Goal: Information Seeking & Learning: Compare options

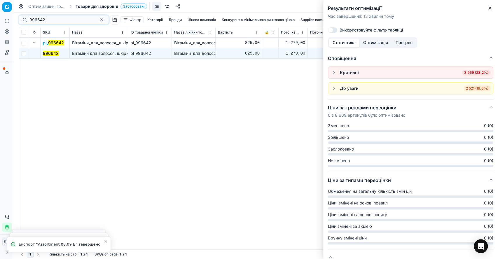
click at [21, 19] on div "996642" at bounding box center [64, 19] width 90 height 9
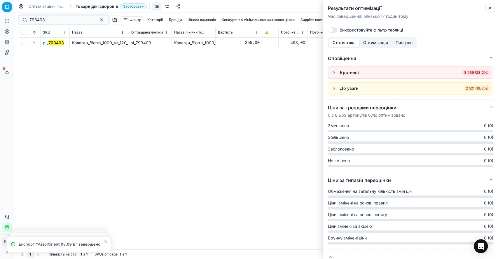
click at [490, 6] on icon "button" at bounding box center [489, 8] width 5 height 5
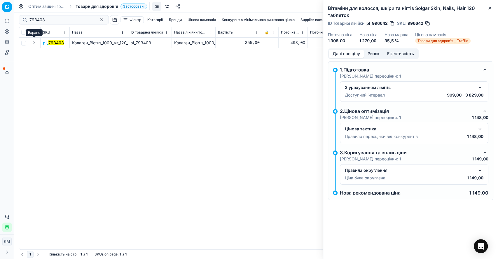
click at [35, 41] on button "Expand" at bounding box center [34, 42] width 7 height 7
click at [56, 51] on mark "793403" at bounding box center [50, 53] width 15 height 5
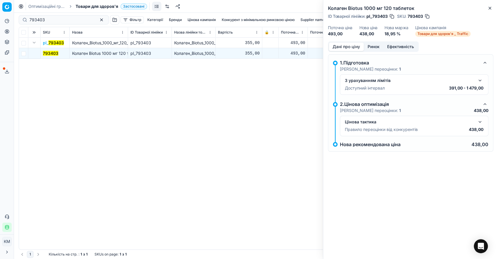
click at [479, 120] on button "button" at bounding box center [479, 121] width 7 height 7
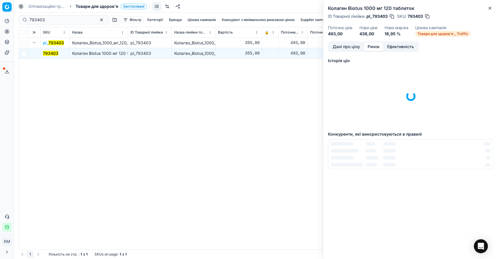
click at [378, 49] on button "Ринок" at bounding box center [373, 47] width 20 height 8
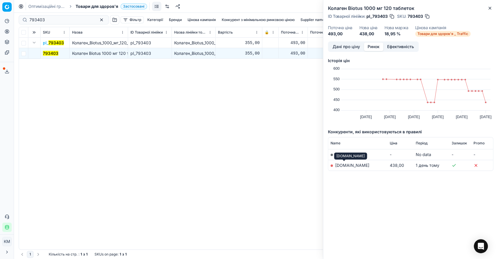
click at [350, 163] on link "[DOMAIN_NAME]" at bounding box center [352, 165] width 34 height 5
drag, startPoint x: 46, startPoint y: 20, endPoint x: 27, endPoint y: 18, distance: 19.9
click at [27, 18] on div "793403" at bounding box center [64, 19] width 90 height 9
paste input "6"
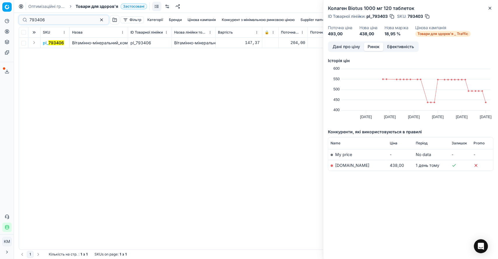
click at [32, 41] on button "Expand" at bounding box center [34, 42] width 7 height 7
click at [49, 52] on mark "793406" at bounding box center [50, 53] width 15 height 5
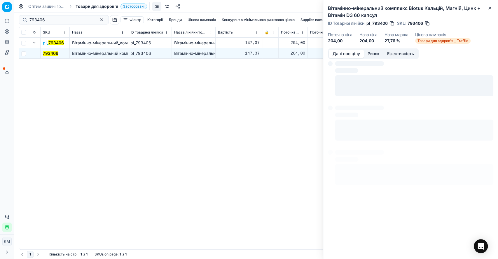
click at [349, 51] on button "Дані про ціну" at bounding box center [345, 54] width 35 height 8
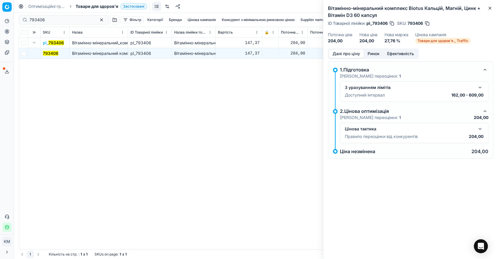
click at [479, 126] on button "button" at bounding box center [479, 128] width 7 height 7
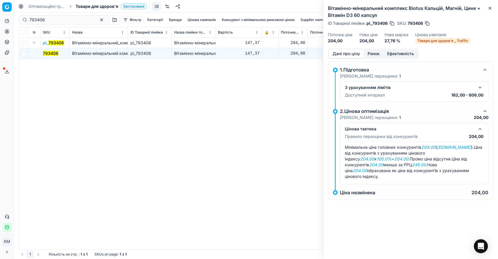
click at [368, 48] on div "Дані про ціну Ринок Ефективність" at bounding box center [373, 53] width 91 height 10
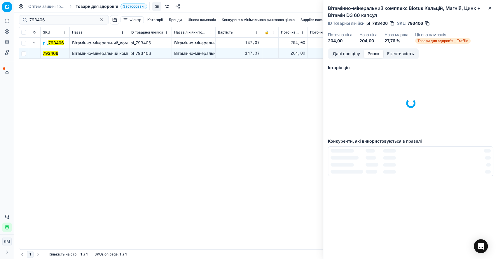
click at [371, 54] on button "Ринок" at bounding box center [373, 54] width 20 height 8
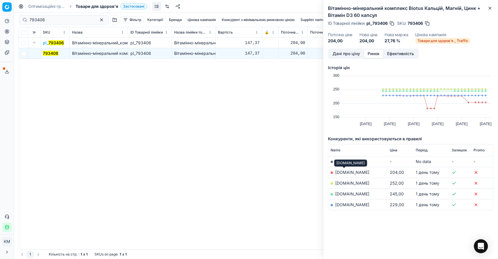
click at [345, 173] on link "[DOMAIN_NAME]" at bounding box center [352, 172] width 34 height 5
drag, startPoint x: 53, startPoint y: 20, endPoint x: 21, endPoint y: 16, distance: 32.3
click at [22, 17] on div "793406" at bounding box center [64, 19] width 90 height 9
paste input "7"
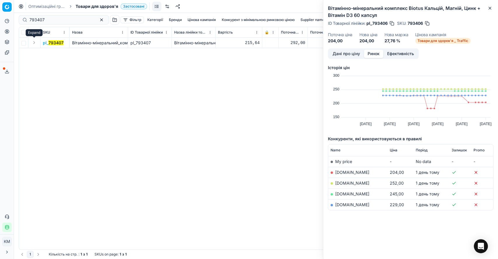
click at [35, 42] on button "Expand" at bounding box center [34, 42] width 7 height 7
click at [49, 52] on mark "793407" at bounding box center [50, 53] width 15 height 5
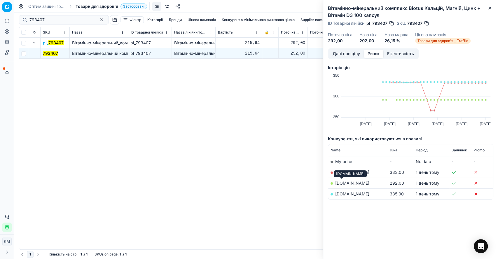
click at [343, 184] on link "[DOMAIN_NAME]" at bounding box center [352, 182] width 34 height 5
drag, startPoint x: 347, startPoint y: 184, endPoint x: 329, endPoint y: 185, distance: 17.8
click at [329, 185] on td "[DOMAIN_NAME]" at bounding box center [357, 182] width 59 height 11
copy td "[DOMAIN_NAME]"
drag, startPoint x: 48, startPoint y: 19, endPoint x: 11, endPoint y: 18, distance: 36.5
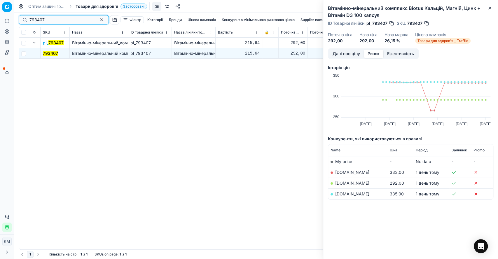
click at [11, 18] on div "Pricing platform Аналітика Цінова оптимізація Асортимент продукції Шаблони Серв…" at bounding box center [249, 129] width 498 height 259
paste input "8"
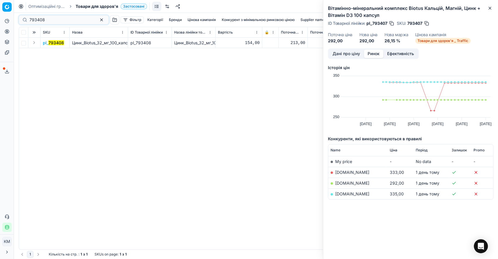
click at [34, 42] on button "Expand" at bounding box center [34, 42] width 7 height 7
click at [50, 54] on mark "793408" at bounding box center [50, 53] width 15 height 5
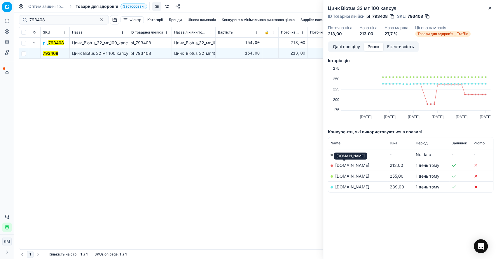
click at [347, 165] on link "[DOMAIN_NAME]" at bounding box center [352, 165] width 34 height 5
drag, startPoint x: 44, startPoint y: 21, endPoint x: 30, endPoint y: 19, distance: 14.1
click at [30, 19] on input "793408" at bounding box center [61, 20] width 64 height 6
paste input "2"
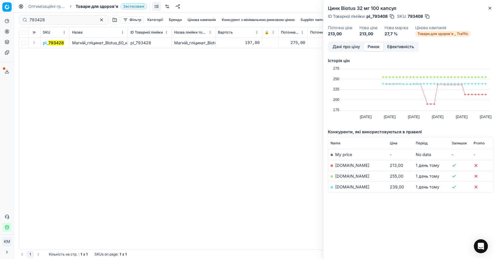
click at [35, 41] on button "Expand" at bounding box center [34, 42] width 7 height 7
click at [52, 53] on mark "793428" at bounding box center [50, 53] width 15 height 5
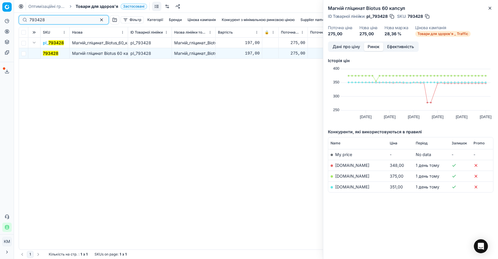
drag, startPoint x: 50, startPoint y: 19, endPoint x: 18, endPoint y: 19, distance: 31.5
click at [18, 19] on div "793428 Фільтр Категорії [PERSON_NAME] кампанія Конкурент з мінімальною ринковою…" at bounding box center [256, 136] width 484 height 246
paste input "9"
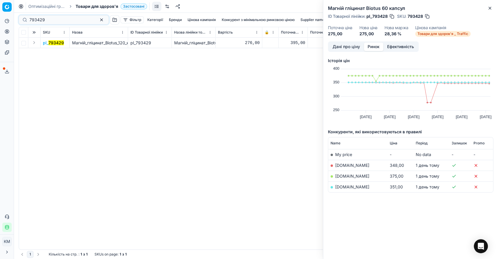
click at [35, 41] on button "Expand" at bounding box center [34, 42] width 7 height 7
click at [56, 53] on mark "793429" at bounding box center [50, 53] width 15 height 5
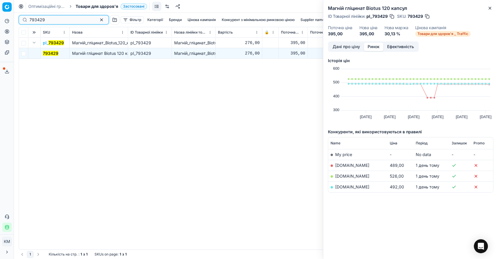
drag, startPoint x: 52, startPoint y: 19, endPoint x: 22, endPoint y: 18, distance: 30.1
click at [22, 18] on div "793429" at bounding box center [64, 19] width 90 height 9
paste input "31"
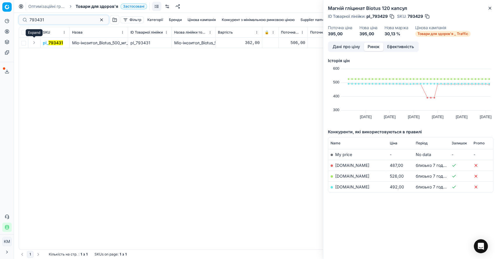
click at [33, 42] on button "Expand" at bounding box center [34, 42] width 7 height 7
click at [52, 55] on mark "793431" at bounding box center [50, 53] width 15 height 5
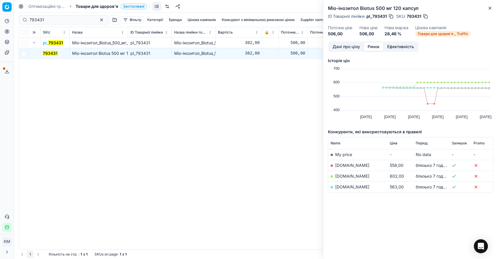
click at [348, 163] on link "[DOMAIN_NAME]" at bounding box center [352, 165] width 34 height 5
click at [343, 188] on link "[DOMAIN_NAME]" at bounding box center [352, 186] width 34 height 5
drag, startPoint x: 42, startPoint y: 17, endPoint x: 13, endPoint y: 17, distance: 28.9
click at [13, 17] on div "Pricing platform Аналітика Цінова оптимізація Асортимент продукції Шаблони Серв…" at bounding box center [249, 129] width 498 height 259
drag, startPoint x: 50, startPoint y: 20, endPoint x: 8, endPoint y: 18, distance: 42.1
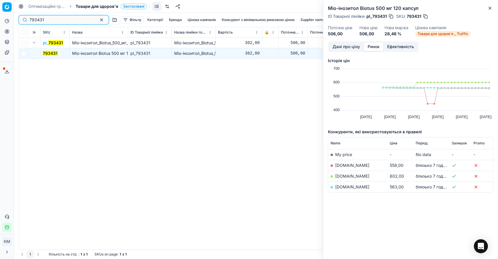
click at [8, 18] on div "Pricing platform Аналітика Цінова оптимізація Асортимент продукції Шаблони Серв…" at bounding box center [249, 129] width 498 height 259
paste input "1262445"
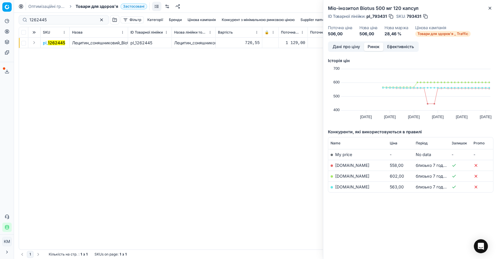
click at [33, 43] on button "Expand" at bounding box center [34, 42] width 7 height 7
click at [47, 51] on mark "1262445" at bounding box center [51, 53] width 17 height 5
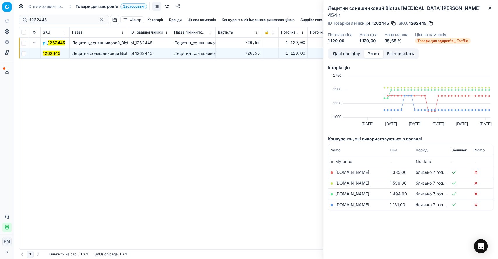
click at [338, 48] on div "Дані про ціну Ринок Ефективність" at bounding box center [373, 53] width 91 height 10
click at [340, 50] on button "Дані про ціну" at bounding box center [345, 54] width 35 height 8
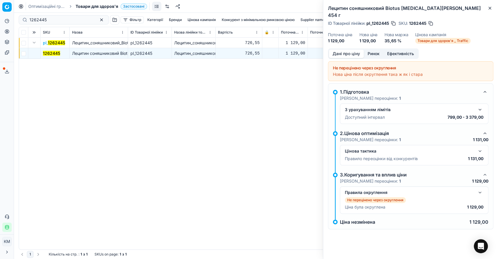
click at [480, 147] on button "button" at bounding box center [479, 150] width 7 height 7
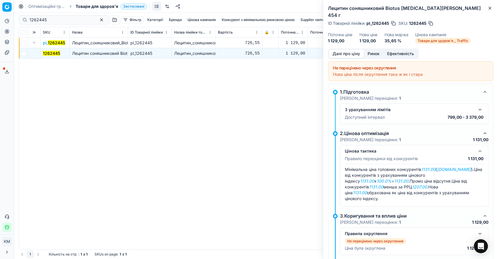
click at [480, 145] on div "Цінова тактика Правило переоцінки від конкурентів 1 131,00 Мінімальна ціна голо…" at bounding box center [414, 175] width 148 height 61
click at [476, 147] on button "button" at bounding box center [479, 150] width 7 height 7
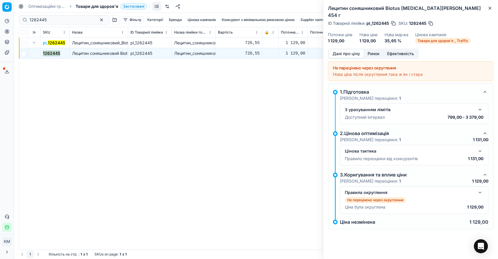
drag, startPoint x: 61, startPoint y: 56, endPoint x: 40, endPoint y: 56, distance: 20.4
click at [41, 56] on td "1262445" at bounding box center [55, 53] width 29 height 10
copy mark "1262445"
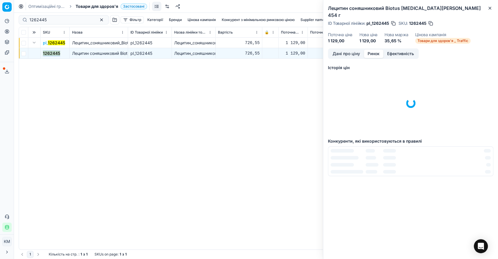
click at [374, 50] on button "Ринок" at bounding box center [373, 54] width 20 height 8
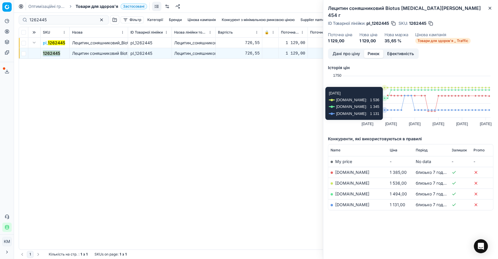
drag, startPoint x: 370, startPoint y: 207, endPoint x: 372, endPoint y: 226, distance: 19.0
click at [372, 220] on div "Історія цін Created with Highcharts 12.3.0 [DATE] Aug [DATE] Aug [DATE] 1 [DATE…" at bounding box center [410, 153] width 165 height 184
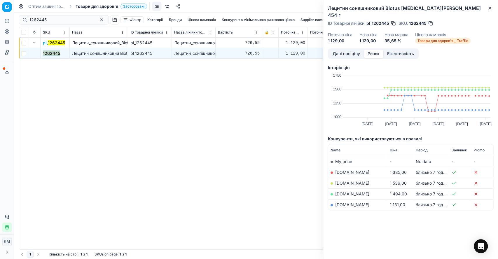
click at [346, 202] on link "[DOMAIN_NAME]" at bounding box center [352, 204] width 34 height 5
drag, startPoint x: 41, startPoint y: 20, endPoint x: 14, endPoint y: 19, distance: 27.1
click at [14, 20] on div "Pricing platform Аналітика Цінова оптимізація Асортимент продукції Шаблони Серв…" at bounding box center [249, 129] width 498 height 259
paste input "996733"
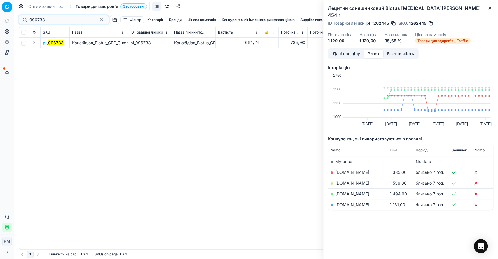
click at [35, 43] on button "Expand" at bounding box center [34, 42] width 7 height 7
click at [50, 52] on mark "996733" at bounding box center [50, 53] width 15 height 5
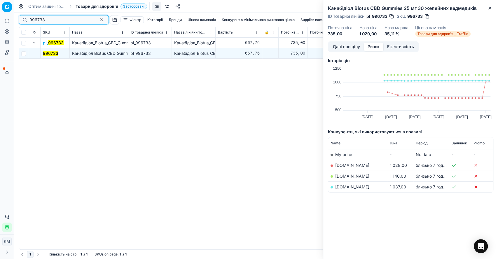
drag, startPoint x: 54, startPoint y: 19, endPoint x: 19, endPoint y: 19, distance: 35.0
click at [19, 19] on div "996733" at bounding box center [64, 19] width 90 height 9
paste input "1262437"
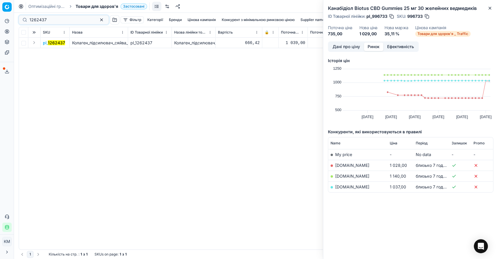
click at [34, 41] on button "Expand" at bounding box center [34, 42] width 7 height 7
click at [55, 55] on mark "1262437" at bounding box center [51, 53] width 17 height 5
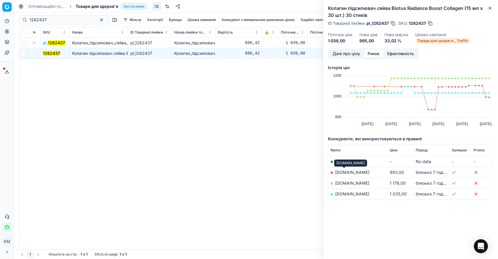
click at [349, 172] on link "[DOMAIN_NAME]" at bounding box center [352, 172] width 34 height 5
click at [354, 194] on link "[DOMAIN_NAME]" at bounding box center [352, 193] width 34 height 5
drag, startPoint x: 55, startPoint y: 18, endPoint x: 16, endPoint y: 16, distance: 39.1
click at [16, 16] on div "1262437 Фільтр Категорії [PERSON_NAME] кампанія Конкурент з мінімальною ринково…" at bounding box center [256, 136] width 484 height 246
paste input "9"
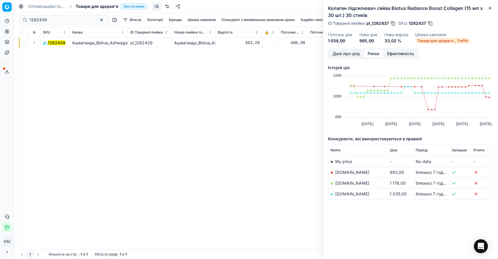
click at [35, 40] on button "Expand" at bounding box center [34, 42] width 7 height 7
click at [55, 52] on mark "1262439" at bounding box center [51, 53] width 17 height 5
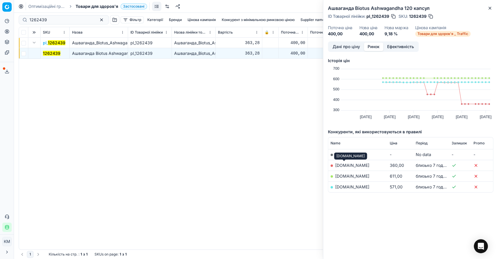
click at [345, 166] on link "[DOMAIN_NAME]" at bounding box center [352, 165] width 34 height 5
drag, startPoint x: 54, startPoint y: 18, endPoint x: 29, endPoint y: 18, distance: 25.1
click at [32, 18] on input "1262439" at bounding box center [61, 20] width 64 height 6
click at [40, 20] on input "1262439" at bounding box center [61, 20] width 64 height 6
drag, startPoint x: 52, startPoint y: 20, endPoint x: 20, endPoint y: 19, distance: 32.4
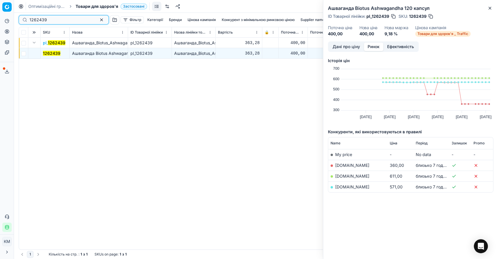
click at [20, 19] on div "1262439" at bounding box center [64, 19] width 90 height 9
paste input "305254"
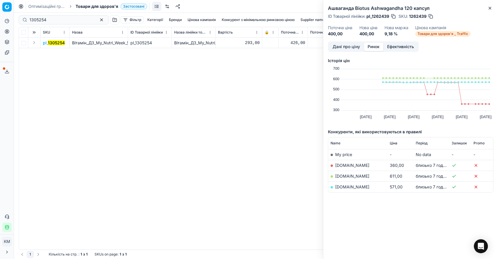
click at [33, 43] on button "Expand" at bounding box center [34, 42] width 7 height 7
click at [54, 51] on mark "1305254" at bounding box center [51, 53] width 17 height 5
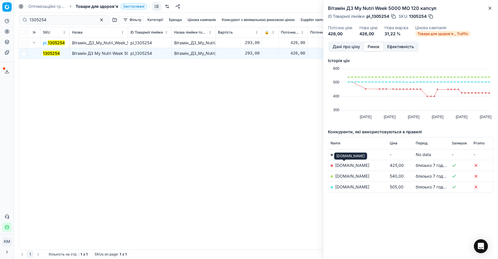
click at [345, 164] on link "[DOMAIN_NAME]" at bounding box center [352, 165] width 34 height 5
drag, startPoint x: 53, startPoint y: 19, endPoint x: 14, endPoint y: 14, distance: 39.4
click at [14, 14] on div "Pricing platform Аналітика Цінова оптимізація Асортимент продукції Шаблони Серв…" at bounding box center [249, 129] width 498 height 259
paste input "5"
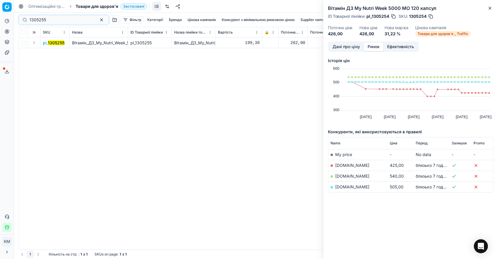
click at [35, 43] on button "Expand" at bounding box center [34, 42] width 7 height 7
click at [48, 51] on mark "1305255" at bounding box center [51, 53] width 17 height 5
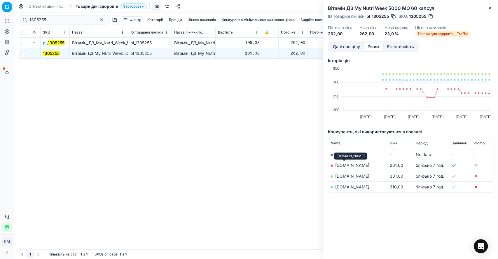
click at [343, 166] on link "[DOMAIN_NAME]" at bounding box center [352, 165] width 34 height 5
drag, startPoint x: 55, startPoint y: 19, endPoint x: 14, endPoint y: 18, distance: 41.1
click at [14, 18] on div "Pricing platform Аналітика Цінова оптимізація Асортимент продукції Шаблони Серв…" at bounding box center [249, 129] width 498 height 259
paste input "6"
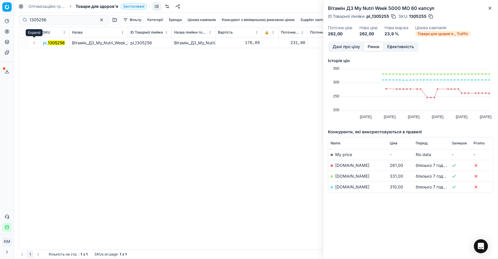
click at [35, 44] on button "Expand" at bounding box center [34, 42] width 7 height 7
click at [46, 52] on mark "1305256" at bounding box center [51, 53] width 17 height 5
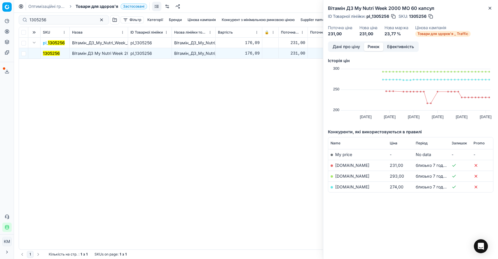
click at [343, 164] on link "[DOMAIN_NAME]" at bounding box center [352, 165] width 34 height 5
click at [14, 15] on div "Pricing platform Аналітика Цінова оптимізація Асортимент продукції Шаблони Серв…" at bounding box center [249, 129] width 498 height 259
paste input "7"
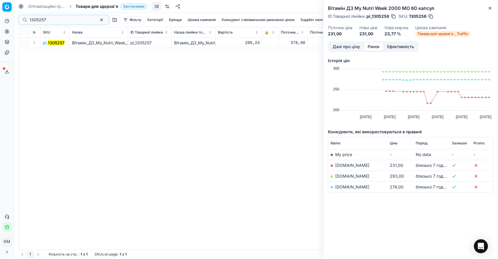
click at [33, 40] on button "Expand" at bounding box center [34, 42] width 7 height 7
click at [47, 55] on mark "1305257" at bounding box center [51, 53] width 17 height 5
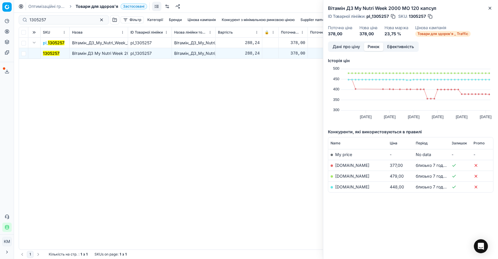
click at [338, 168] on td "[DOMAIN_NAME]" at bounding box center [357, 165] width 59 height 11
click at [341, 163] on link "[DOMAIN_NAME]" at bounding box center [352, 165] width 34 height 5
drag, startPoint x: 50, startPoint y: 19, endPoint x: 15, endPoint y: 16, distance: 34.5
click at [15, 16] on div "Pricing platform Аналітика Цінова оптимізація Асортимент продукції Шаблони Серв…" at bounding box center [249, 129] width 498 height 259
paste input "9"
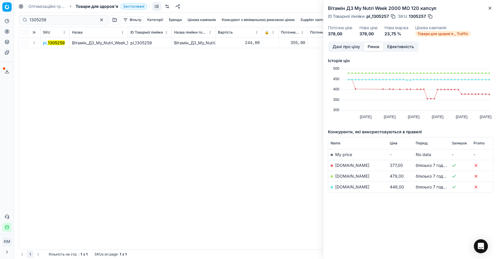
click at [33, 43] on button "Expand" at bounding box center [34, 42] width 7 height 7
click at [50, 53] on mark "1305259" at bounding box center [51, 53] width 17 height 5
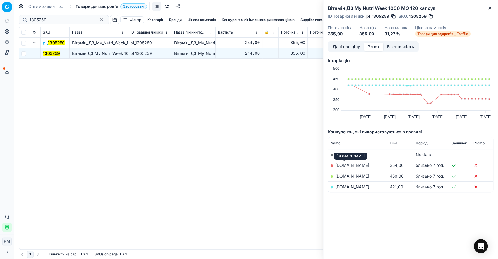
click at [345, 167] on link "[DOMAIN_NAME]" at bounding box center [352, 165] width 34 height 5
drag, startPoint x: 52, startPoint y: 17, endPoint x: 7, endPoint y: 17, distance: 44.3
click at [7, 17] on div "Pricing platform Аналітика Цінова оптимізація Асортимент продукції Шаблони Серв…" at bounding box center [249, 129] width 498 height 259
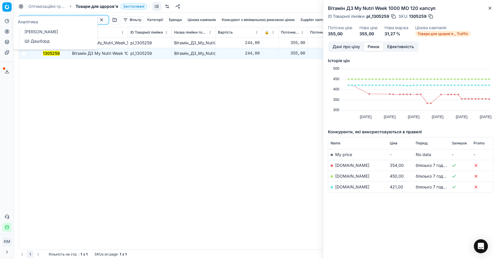
paste input "1"
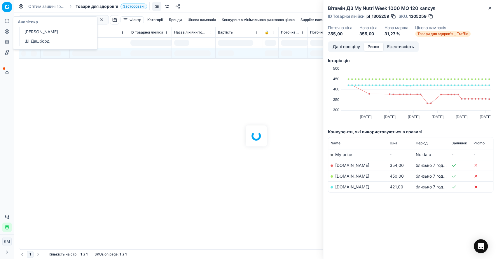
click at [116, 105] on div at bounding box center [256, 136] width 484 height 246
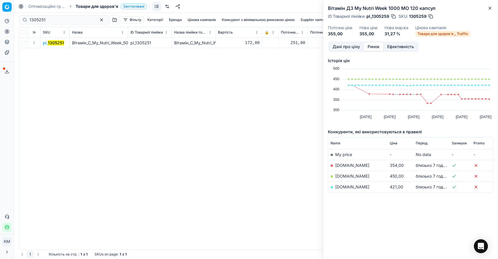
click at [34, 39] on button "Expand" at bounding box center [34, 42] width 7 height 7
click at [50, 51] on mark "1305251" at bounding box center [51, 53] width 16 height 5
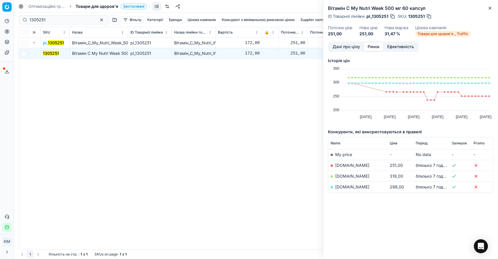
click at [341, 162] on td "[DOMAIN_NAME]" at bounding box center [357, 165] width 59 height 11
click at [342, 165] on link "[DOMAIN_NAME]" at bounding box center [352, 165] width 34 height 5
drag, startPoint x: 36, startPoint y: 13, endPoint x: 20, endPoint y: 11, distance: 15.9
click at [20, 11] on div "Оптимізаційні групи Товари для здоров'я Застосовані Скасувати Завантажити звіт …" at bounding box center [256, 129] width 484 height 259
paste input "2"
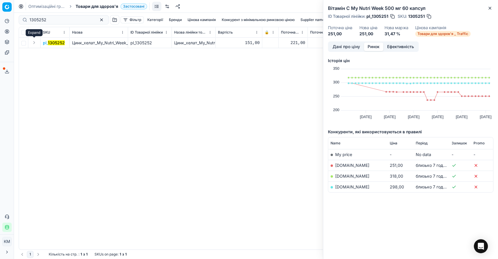
click at [34, 44] on button "Expand" at bounding box center [34, 42] width 7 height 7
click at [50, 53] on mark "1305252" at bounding box center [51, 53] width 17 height 5
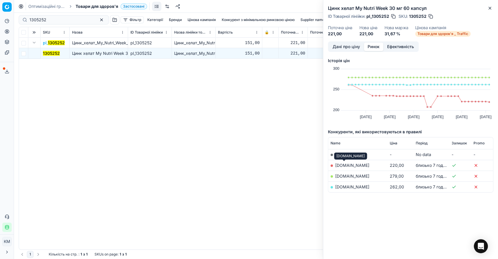
click at [335, 166] on link "[DOMAIN_NAME]" at bounding box center [352, 165] width 34 height 5
drag, startPoint x: 42, startPoint y: 20, endPoint x: 15, endPoint y: 15, distance: 27.3
click at [14, 16] on div "Pricing platform Аналітика Цінова оптимізація Асортимент продукції Шаблони Серв…" at bounding box center [249, 129] width 498 height 259
paste input "61"
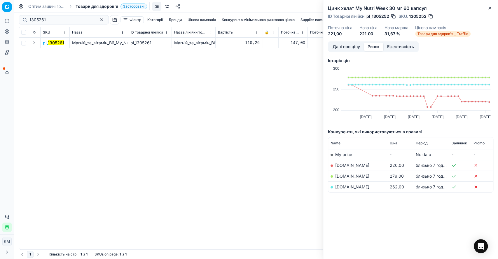
click at [34, 45] on button "Expand" at bounding box center [34, 42] width 7 height 7
click at [57, 52] on mark "1305261" at bounding box center [51, 53] width 16 height 5
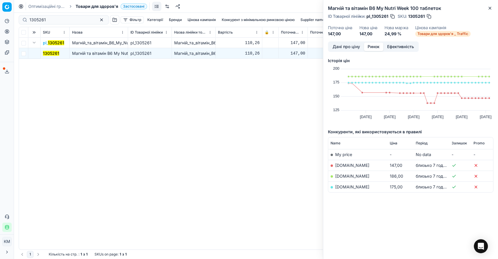
click at [347, 167] on link "[DOMAIN_NAME]" at bounding box center [352, 165] width 34 height 5
drag, startPoint x: 55, startPoint y: 19, endPoint x: 12, endPoint y: 13, distance: 43.6
click at [12, 13] on div "Pricing platform Аналітика Цінова оптимізація Асортимент продукції Шаблони Серв…" at bounding box center [249, 129] width 498 height 259
paste input "53"
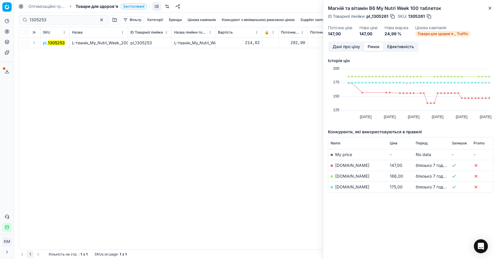
click at [35, 42] on button "Expand" at bounding box center [34, 42] width 7 height 7
click at [52, 52] on mark "1305253" at bounding box center [51, 53] width 17 height 5
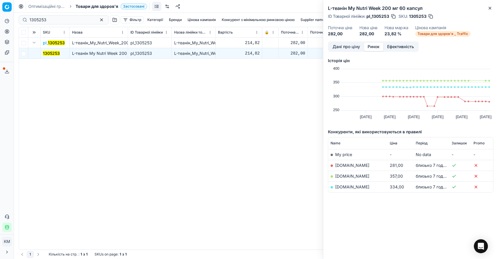
click at [349, 166] on link "[DOMAIN_NAME]" at bounding box center [352, 165] width 34 height 5
drag, startPoint x: 54, startPoint y: 19, endPoint x: 11, endPoint y: 17, distance: 42.3
click at [11, 17] on div "Pricing platform Аналітика Цінова оптимізація Асортимент продукції Шаблони Серв…" at bounding box center [249, 129] width 498 height 259
paste input "8"
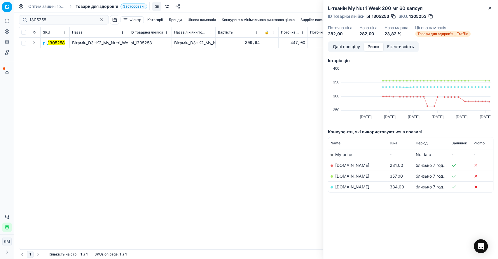
click at [36, 43] on button "Expand" at bounding box center [34, 42] width 7 height 7
click at [49, 52] on mark "1305258" at bounding box center [51, 53] width 17 height 5
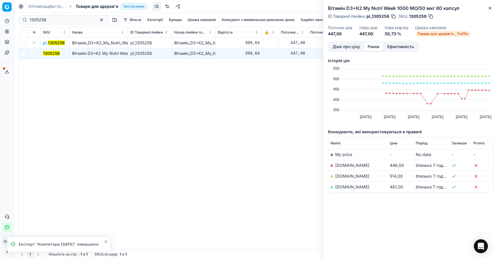
click at [343, 162] on td "[DOMAIN_NAME]" at bounding box center [357, 165] width 59 height 11
click at [343, 165] on link "[DOMAIN_NAME]" at bounding box center [352, 165] width 34 height 5
click at [350, 187] on link "[DOMAIN_NAME]" at bounding box center [352, 186] width 34 height 5
click at [16, 19] on div "1305258 Фільтр Категорії [PERSON_NAME] кампанія Конкурент з мінімальною ринково…" at bounding box center [256, 136] width 484 height 246
paste input "60"
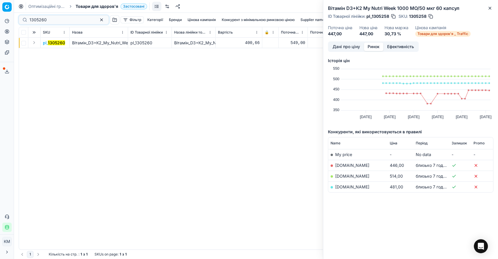
click at [34, 44] on button "Expand" at bounding box center [34, 42] width 7 height 7
click at [55, 53] on mark "1305260" at bounding box center [51, 53] width 17 height 5
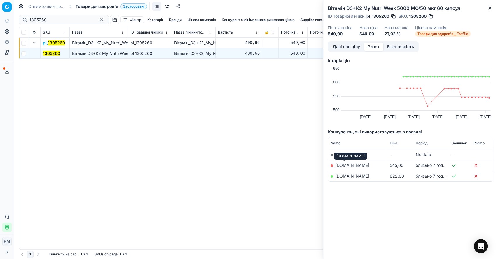
click at [352, 165] on link "[DOMAIN_NAME]" at bounding box center [352, 165] width 34 height 5
click at [21, 16] on div "1305260" at bounding box center [64, 19] width 90 height 9
paste input "793441"
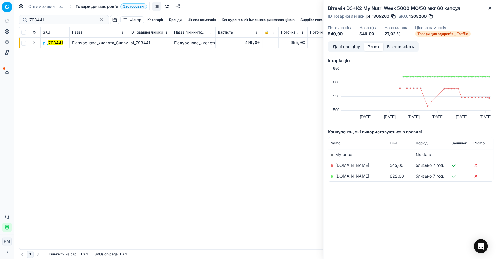
click at [36, 43] on button "Expand" at bounding box center [34, 42] width 7 height 7
click at [53, 52] on mark "793441" at bounding box center [50, 53] width 15 height 5
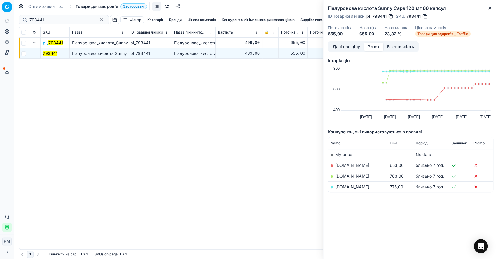
click at [339, 166] on link "[DOMAIN_NAME]" at bounding box center [352, 165] width 34 height 5
drag, startPoint x: 43, startPoint y: 20, endPoint x: 12, endPoint y: 17, distance: 31.0
click at [12, 18] on div "Pricing platform Аналітика Цінова оптимізація Асортимент продукції Шаблони Серв…" at bounding box center [249, 129] width 498 height 259
paste input "2"
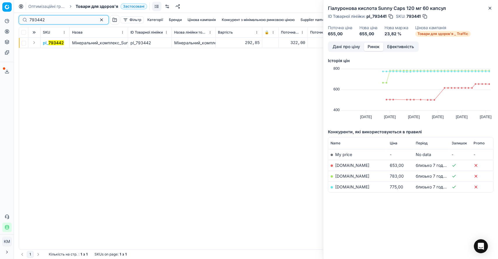
type input "793442"
click at [35, 41] on button "Expand" at bounding box center [34, 42] width 7 height 7
click at [36, 44] on button "Expand" at bounding box center [34, 42] width 7 height 7
click at [35, 40] on button "Expand" at bounding box center [34, 42] width 7 height 7
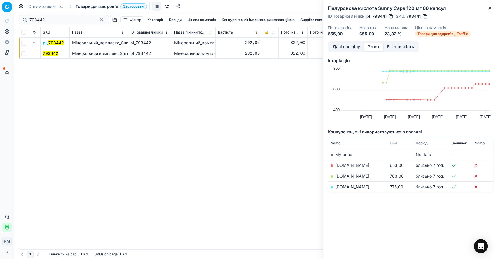
click at [53, 53] on mark "793442" at bounding box center [50, 53] width 15 height 5
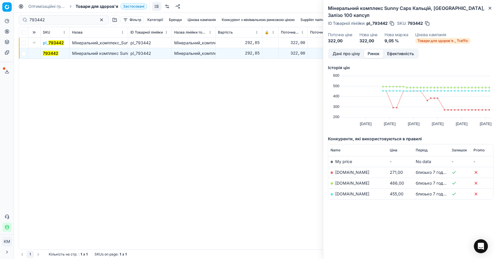
click at [354, 174] on td "[DOMAIN_NAME]" at bounding box center [357, 172] width 59 height 11
click at [342, 174] on link "[DOMAIN_NAME]" at bounding box center [352, 172] width 34 height 5
